Goal: Task Accomplishment & Management: Manage account settings

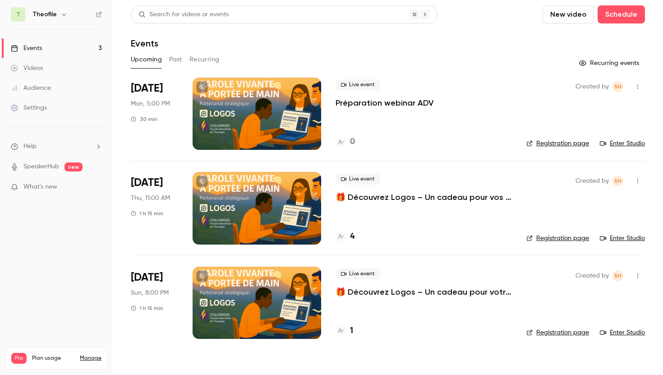
click at [553, 143] on link "Registration page" at bounding box center [557, 143] width 63 height 9
click at [357, 203] on div "Live event 🎁 Découvrez Logos – Un cadeau pour vos études de théologie 4" at bounding box center [423, 208] width 176 height 72
click at [358, 198] on p "🎁 Découvrez Logos – Un cadeau pour vos études de théologie" at bounding box center [423, 197] width 176 height 11
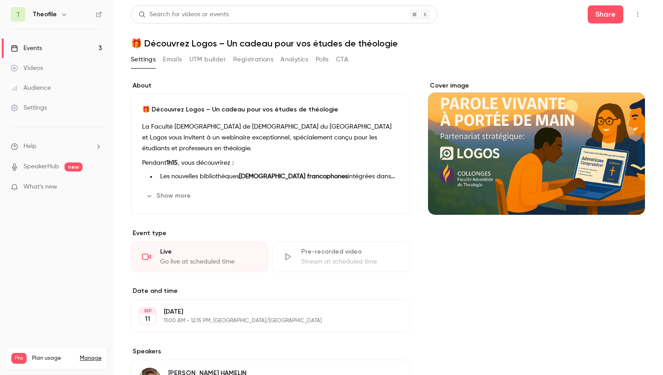
click at [35, 49] on div "Events" at bounding box center [26, 48] width 31 height 9
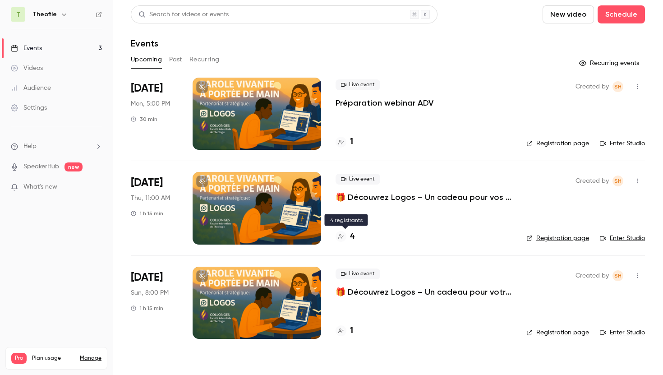
click at [352, 236] on h4 "4" at bounding box center [352, 236] width 5 height 12
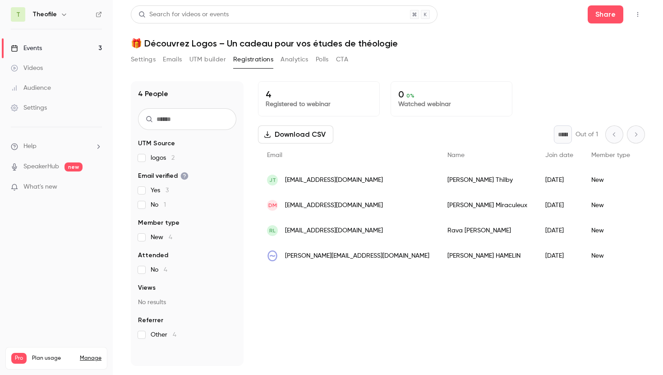
click at [295, 58] on button "Analytics" at bounding box center [294, 59] width 28 height 14
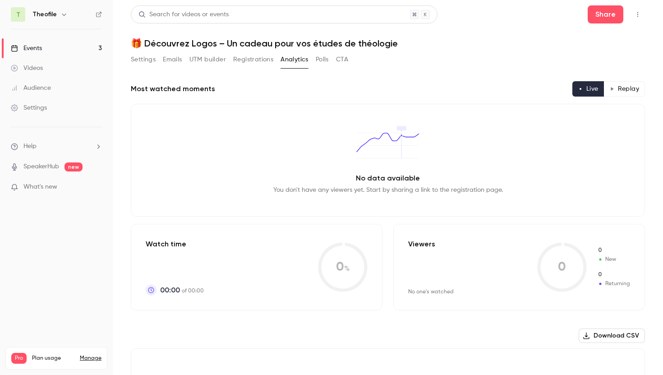
click at [320, 59] on button "Polls" at bounding box center [322, 59] width 13 height 14
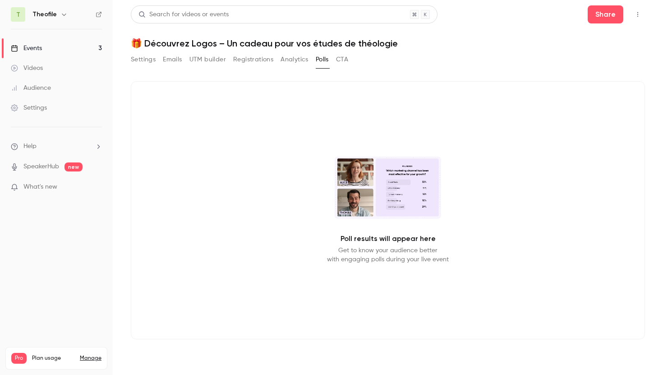
click at [247, 58] on button "Registrations" at bounding box center [253, 59] width 40 height 14
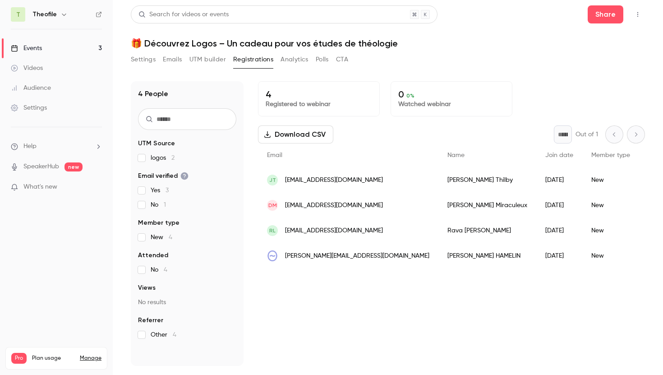
click at [176, 57] on button "Emails" at bounding box center [172, 59] width 19 height 14
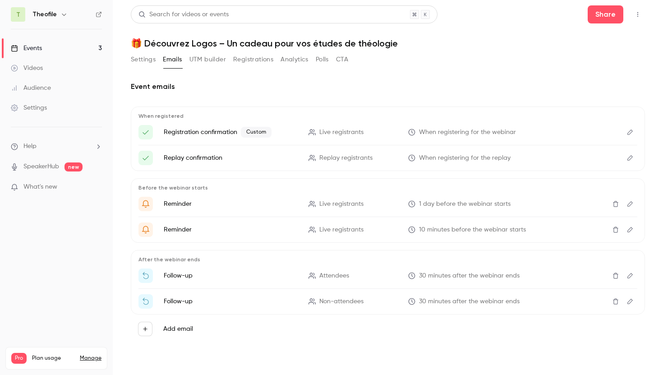
click at [260, 60] on button "Registrations" at bounding box center [253, 59] width 40 height 14
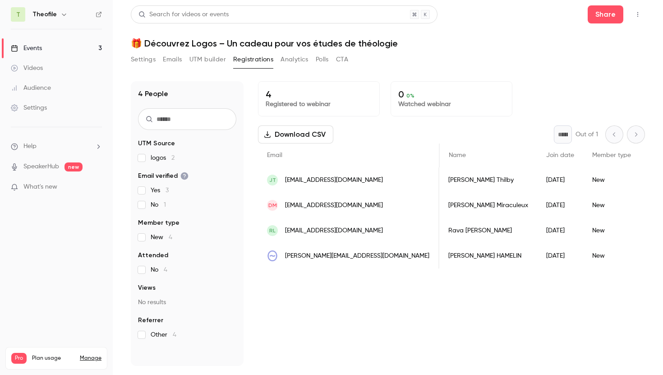
scroll to position [0, 4]
click at [347, 185] on div "JT jthilby@gmail.com" at bounding box center [348, 179] width 181 height 25
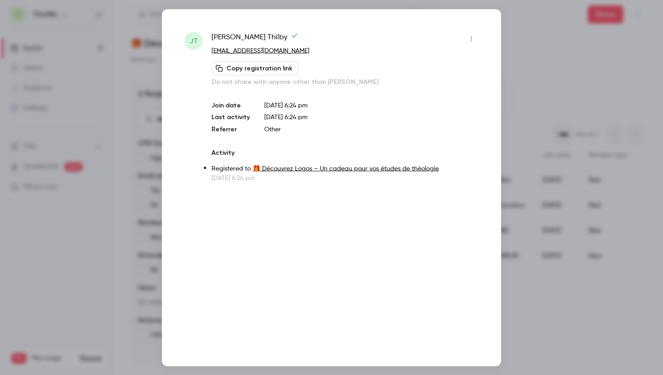
click at [469, 38] on icon "button" at bounding box center [470, 39] width 7 height 6
click at [522, 64] on div at bounding box center [331, 187] width 663 height 375
click at [522, 36] on div at bounding box center [331, 187] width 663 height 375
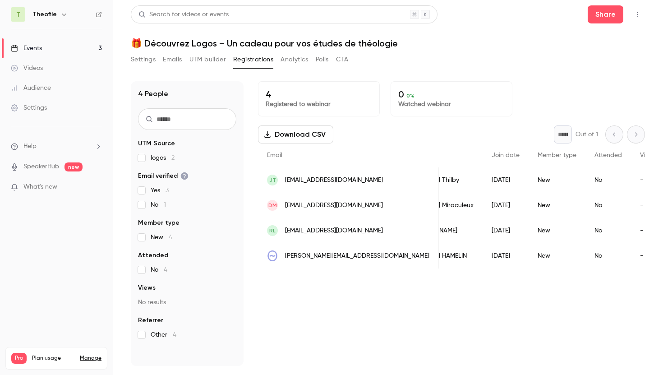
scroll to position [0, 0]
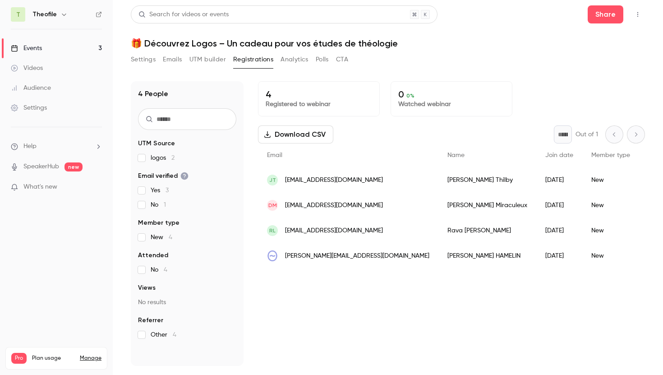
click at [136, 61] on button "Settings" at bounding box center [143, 59] width 25 height 14
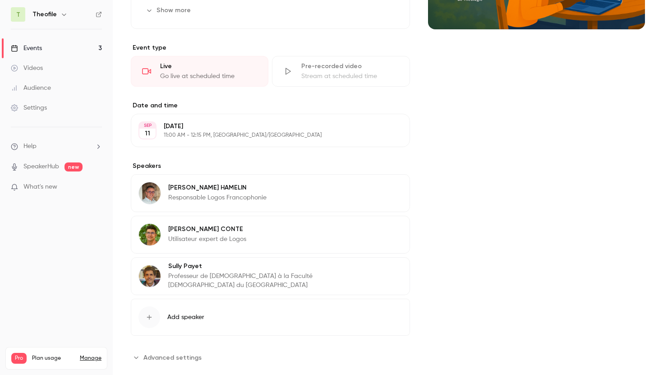
scroll to position [202, 0]
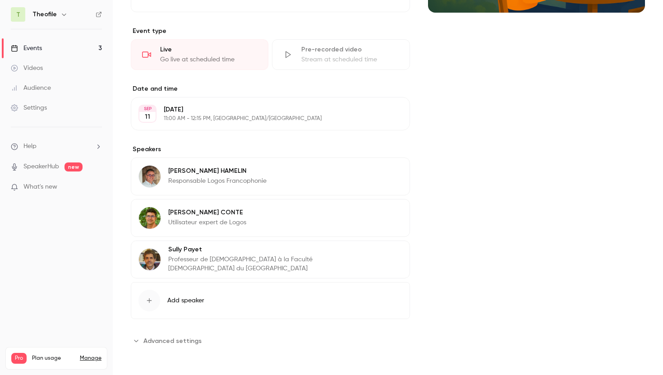
click at [157, 342] on span "Advanced settings" at bounding box center [172, 340] width 58 height 9
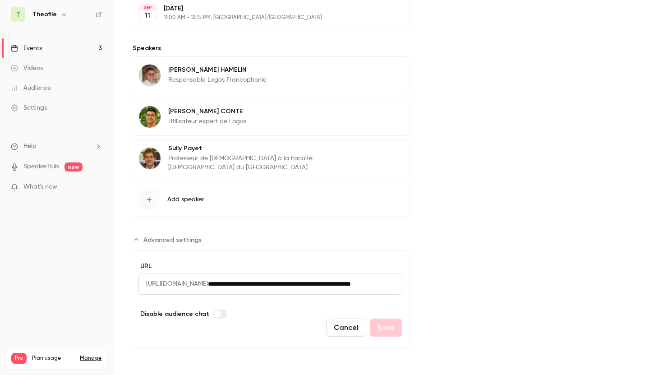
scroll to position [149, 0]
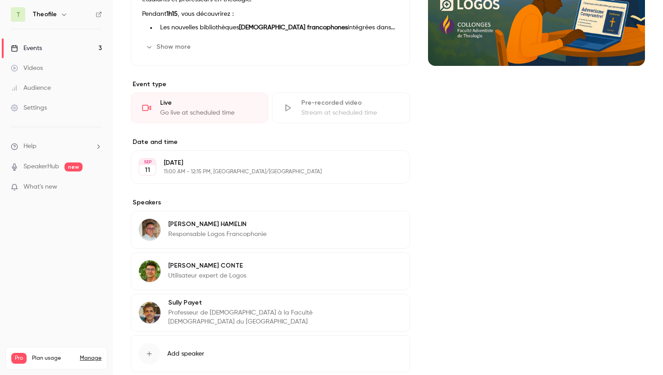
click at [36, 110] on div "Settings" at bounding box center [29, 107] width 36 height 9
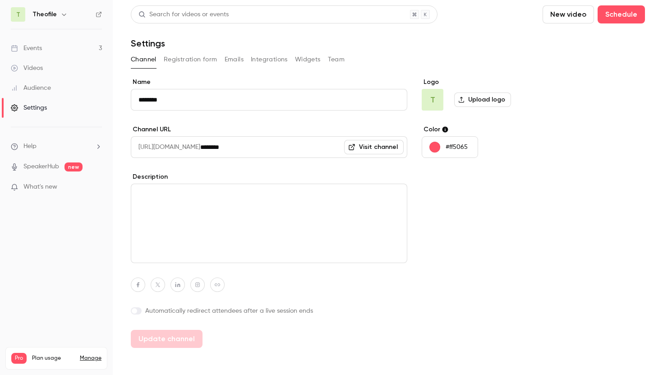
click at [179, 58] on button "Registration form" at bounding box center [191, 59] width 54 height 14
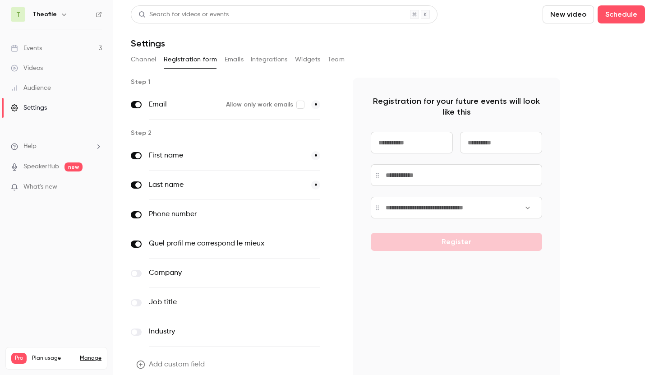
click at [311, 215] on button "optional" at bounding box center [305, 214] width 30 height 9
click at [307, 246] on button "optional" at bounding box center [305, 243] width 30 height 9
click at [32, 50] on div "Events" at bounding box center [26, 48] width 31 height 9
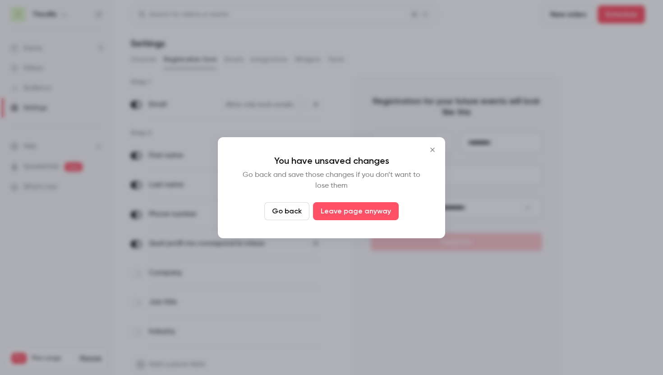
click at [430, 154] on button "Close" at bounding box center [432, 150] width 18 height 18
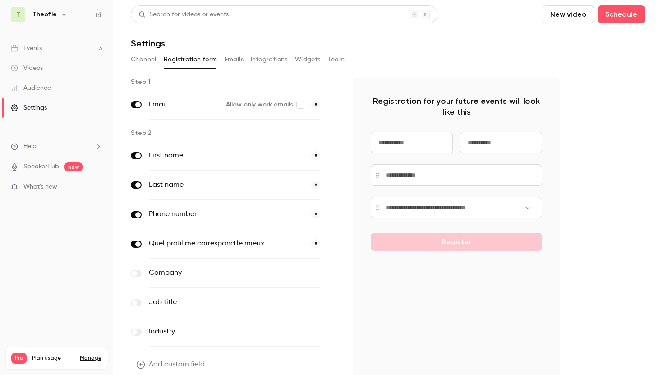
scroll to position [40, 0]
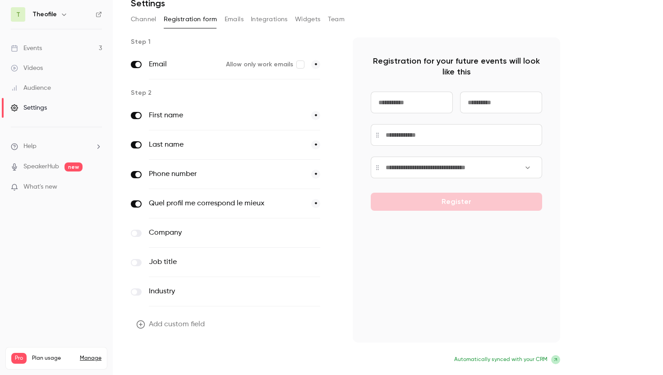
click at [169, 360] on button "Update form" at bounding box center [161, 360] width 61 height 18
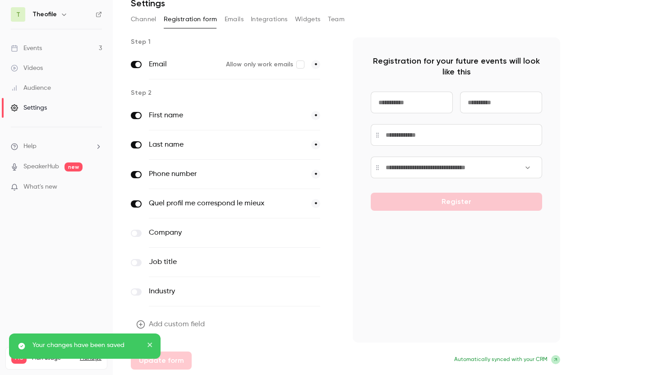
click at [36, 48] on div "Events" at bounding box center [26, 48] width 31 height 9
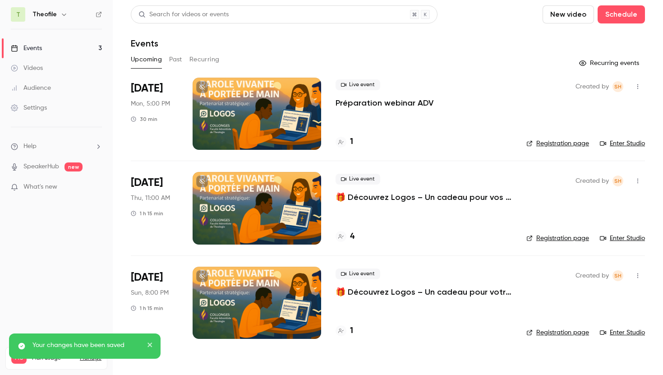
click at [36, 48] on div "Events" at bounding box center [26, 48] width 31 height 9
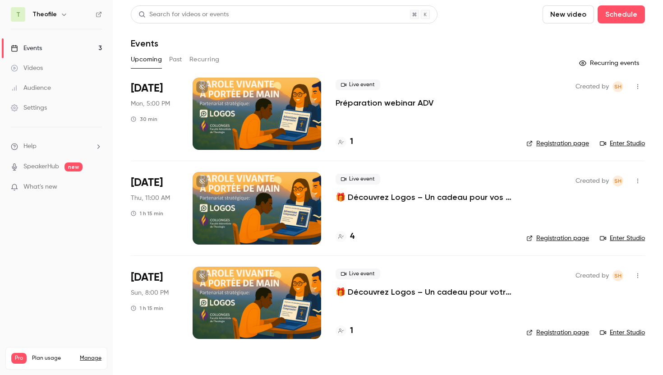
click at [380, 198] on p "🎁 Découvrez Logos – Un cadeau pour vos études de théologie" at bounding box center [423, 197] width 176 height 11
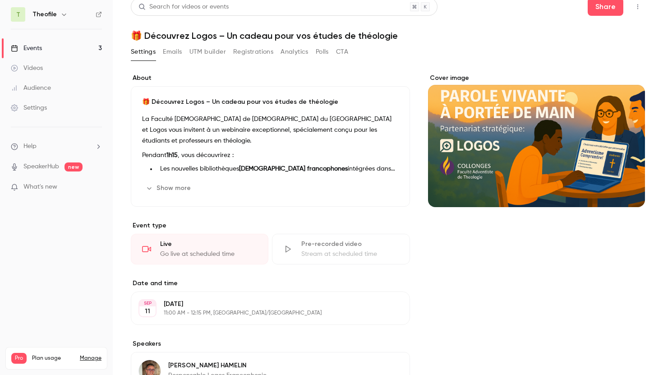
scroll to position [8, 0]
click at [173, 188] on button "Show more" at bounding box center [169, 187] width 54 height 14
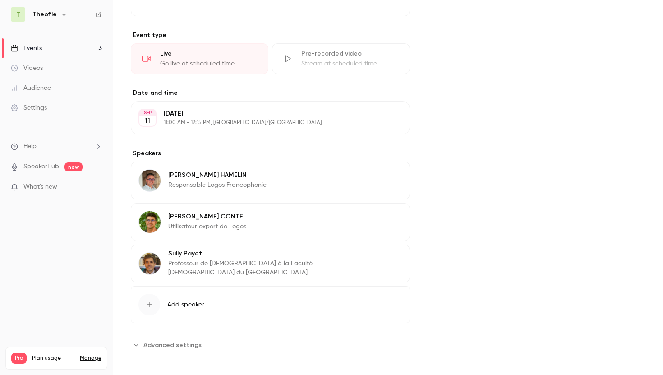
scroll to position [0, 0]
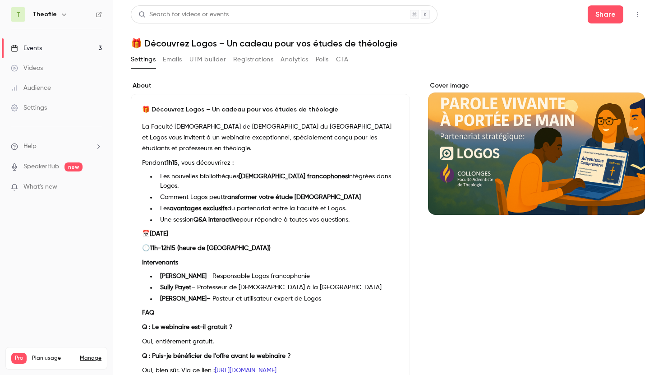
click at [25, 45] on div "Events" at bounding box center [26, 48] width 31 height 9
